Goal: Task Accomplishment & Management: Manage account settings

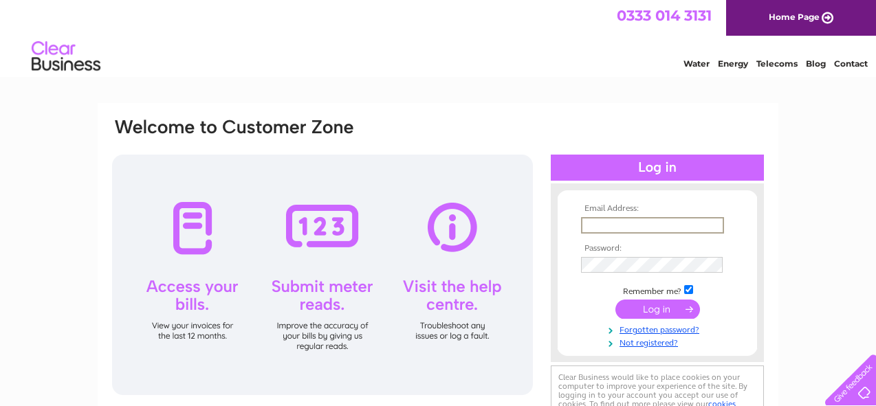
click at [719, 225] on input "text" at bounding box center [652, 225] width 143 height 16
click at [717, 227] on input "text" at bounding box center [652, 225] width 143 height 16
type input "info@auntybettys.com"
click at [643, 312] on input "submit" at bounding box center [657, 307] width 85 height 19
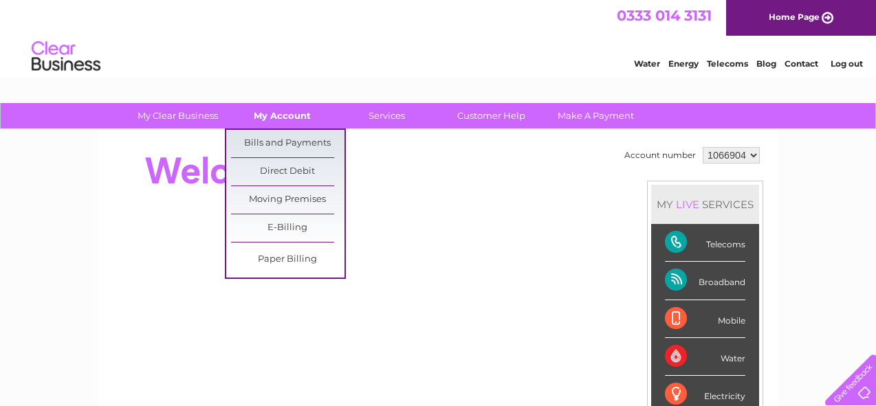
click at [294, 119] on link "My Account" at bounding box center [281, 115] width 113 height 25
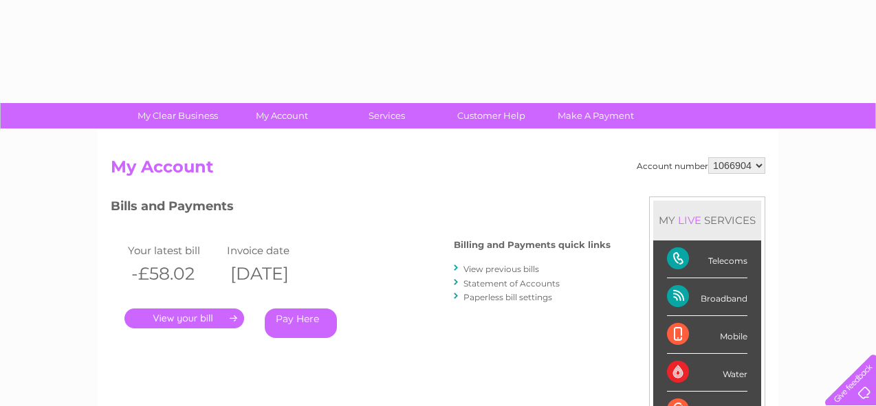
click at [289, 139] on div "Account number 1066904 My Account MY LIVE SERVICES Telecoms Broadband Mobile Wa…" at bounding box center [438, 357] width 680 height 455
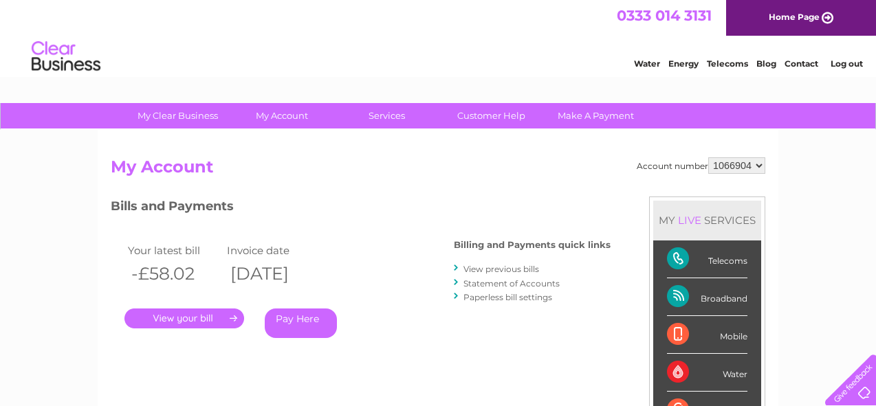
click at [194, 318] on link "." at bounding box center [184, 319] width 120 height 20
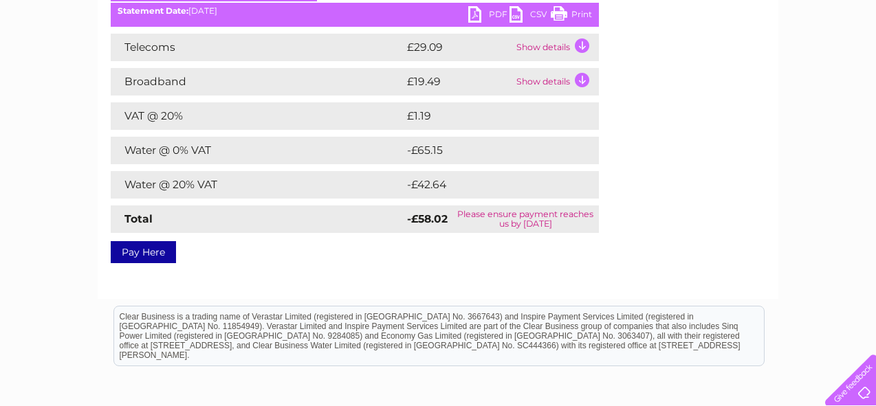
scroll to position [218, 0]
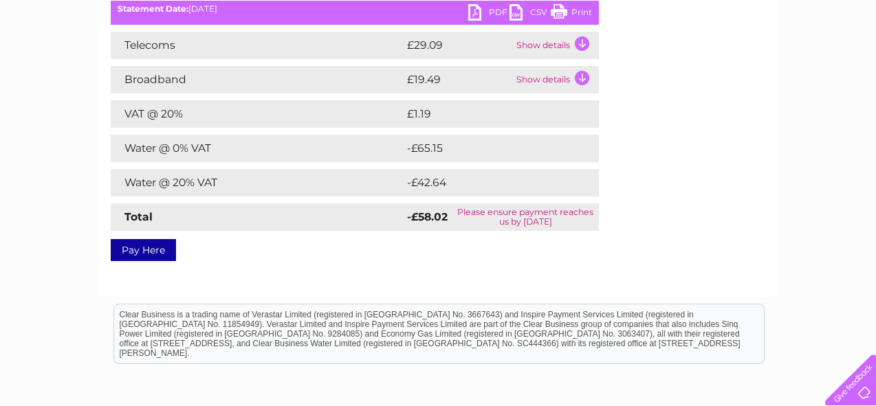
click at [160, 246] on link "Pay Here" at bounding box center [143, 250] width 65 height 22
click at [498, 16] on link "PDF" at bounding box center [488, 14] width 41 height 20
click at [497, 14] on link "PDF" at bounding box center [488, 14] width 41 height 20
